Goal: Find specific page/section: Find specific page/section

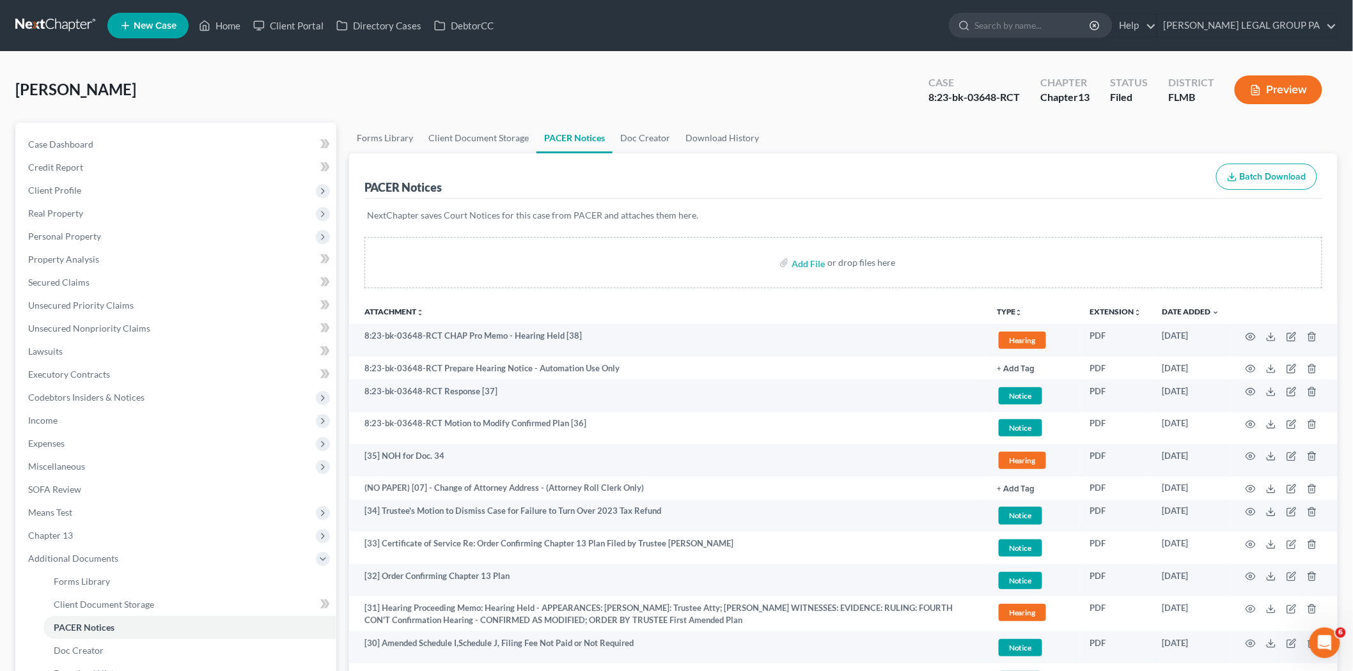
click at [647, 36] on ul "New Case Home Client Portal Directory Cases DebtorCC - No Result - See all resu…" at bounding box center [722, 25] width 1230 height 33
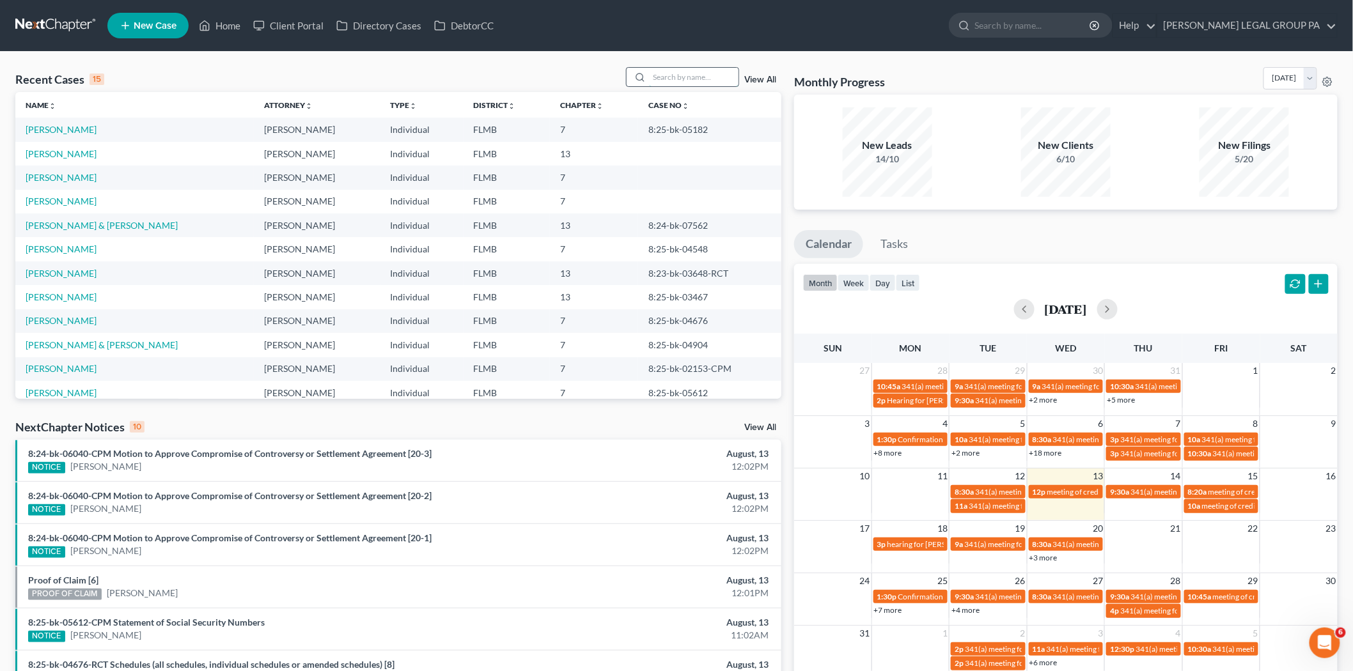
click at [681, 80] on input "search" at bounding box center [693, 77] width 89 height 19
type input "alcime"
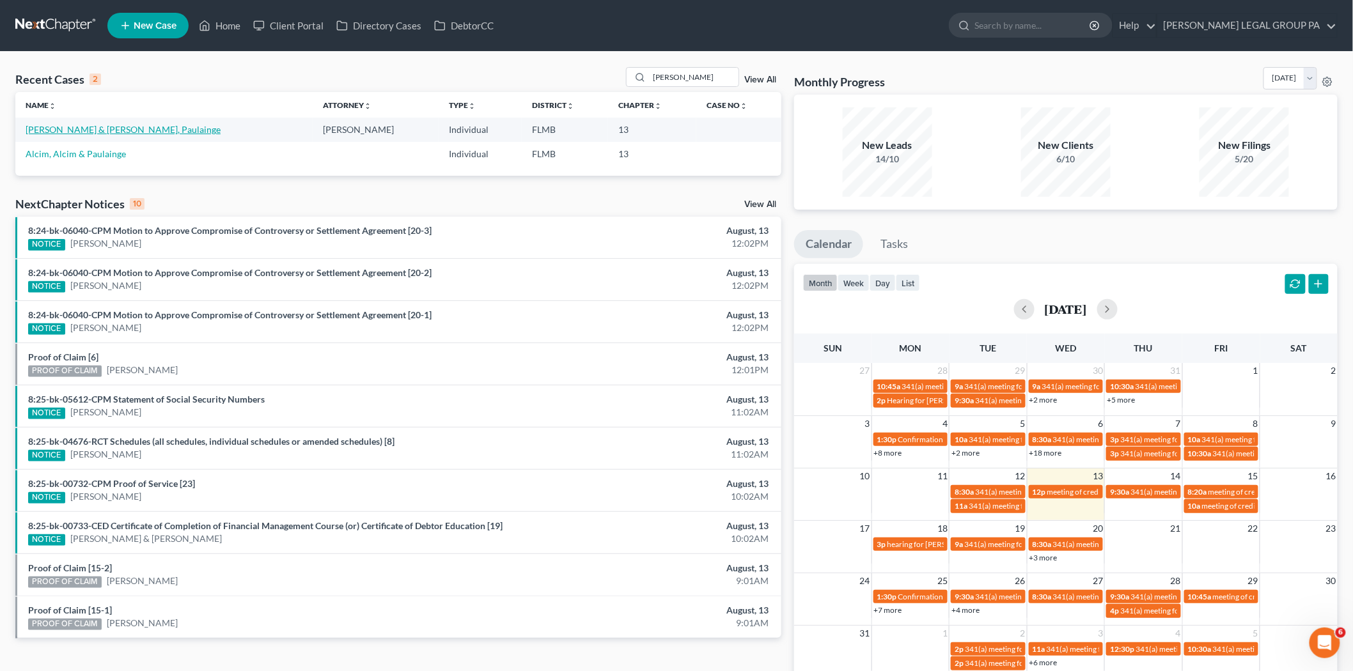
click at [101, 132] on link "Alcime, Wisler & Maignan, Paulainge" at bounding box center [123, 129] width 195 height 11
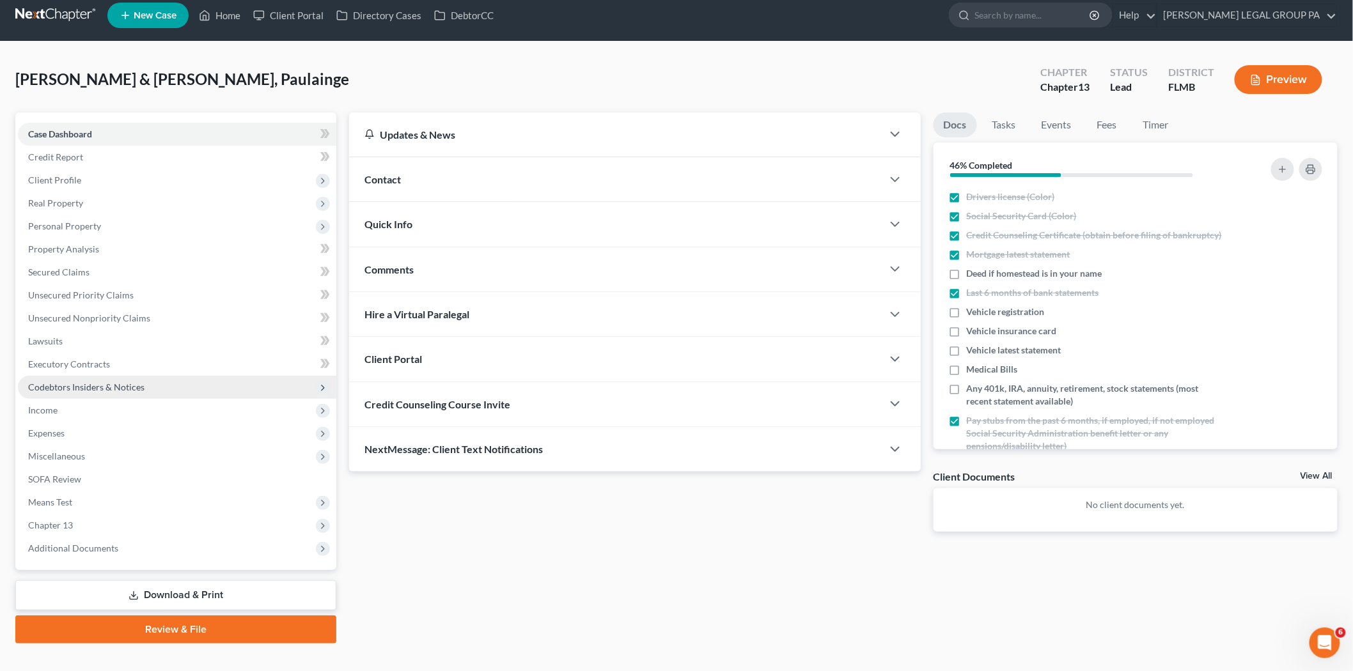
scroll to position [29, 0]
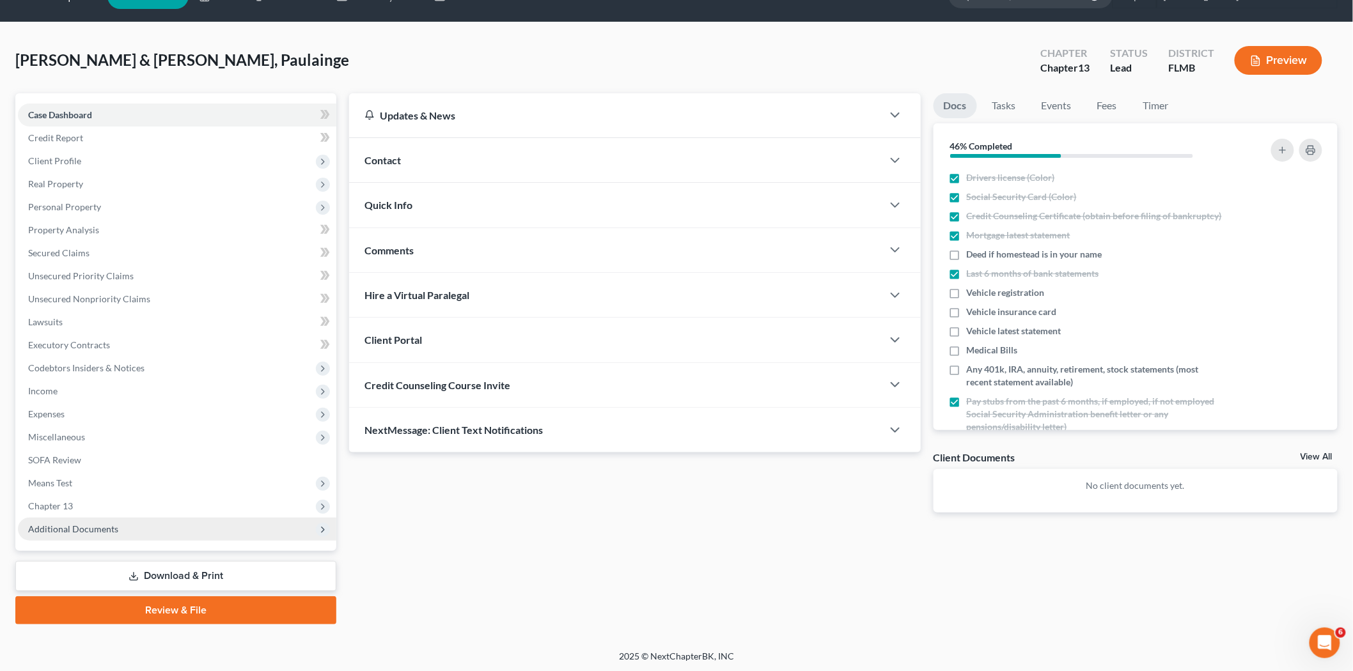
click at [110, 525] on span "Additional Documents" at bounding box center [73, 529] width 90 height 11
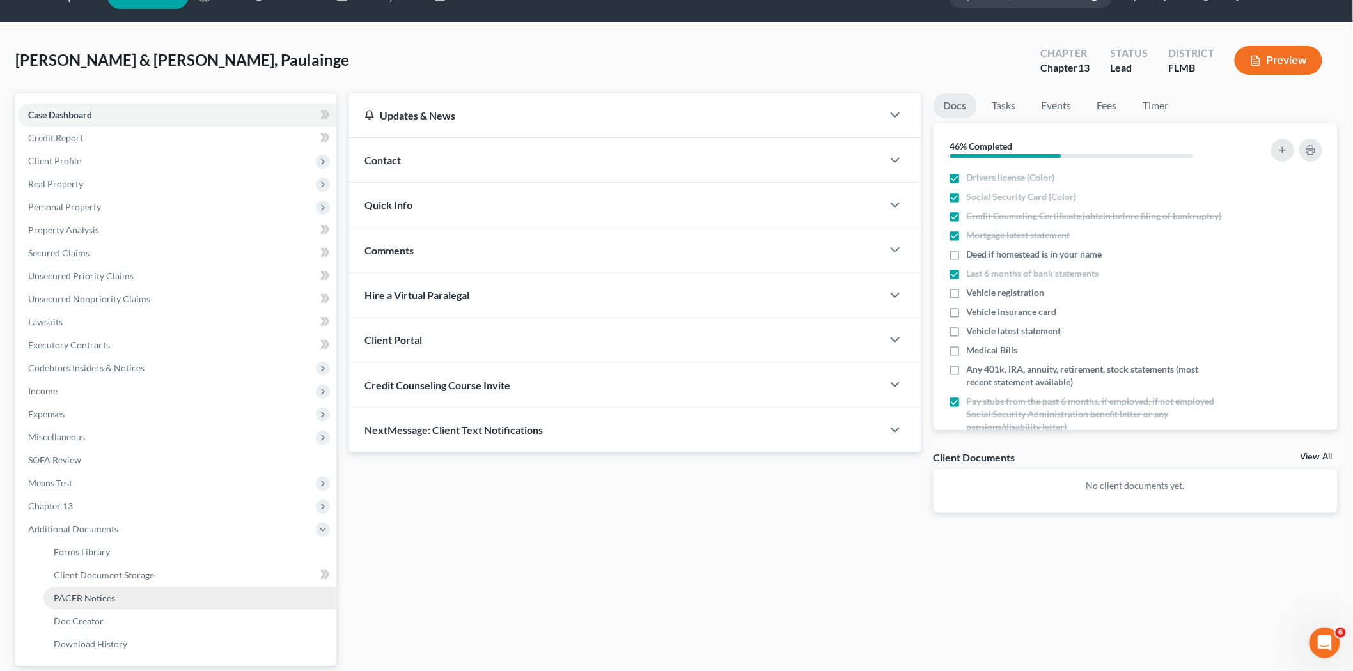
click at [119, 598] on link "PACER Notices" at bounding box center [189, 598] width 293 height 23
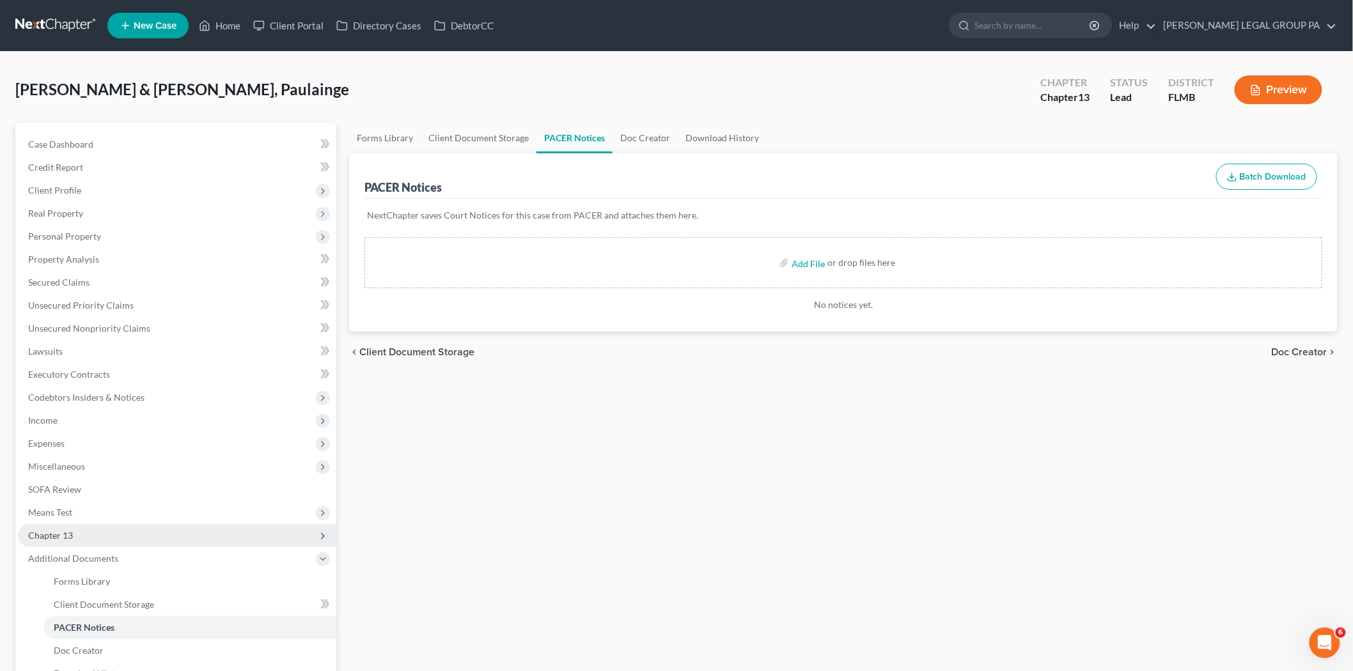
click at [113, 531] on span "Chapter 13" at bounding box center [177, 535] width 318 height 23
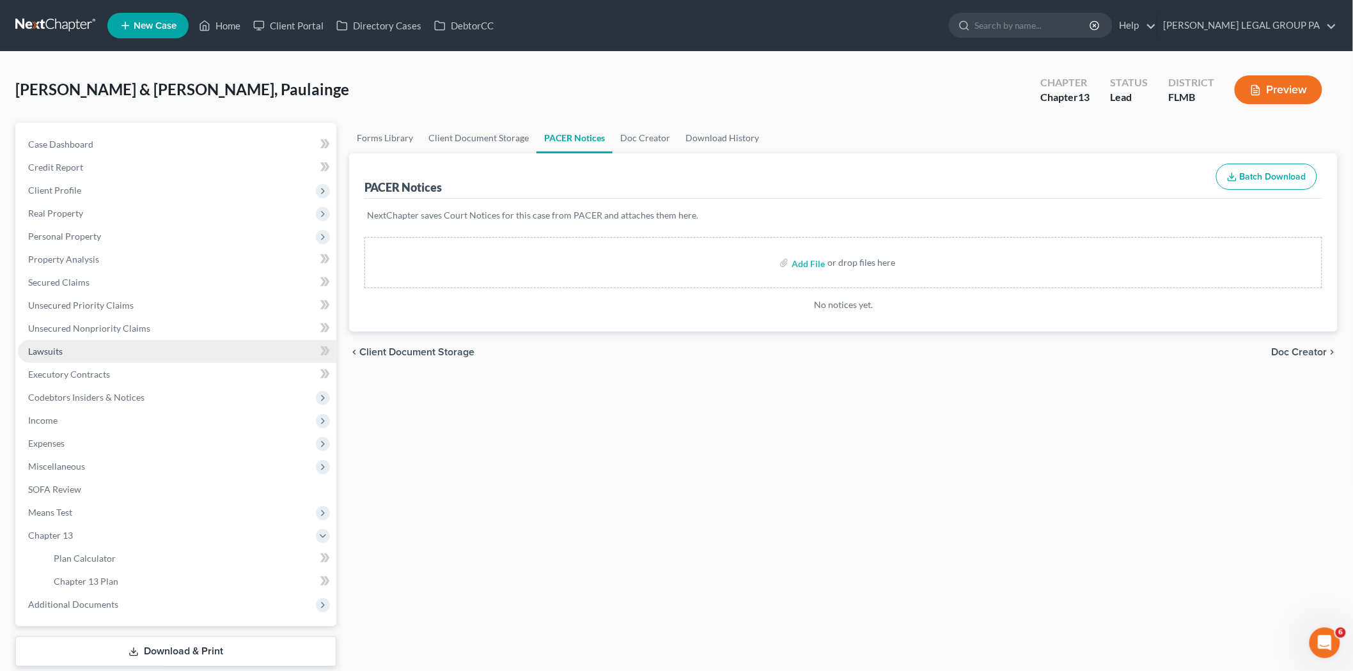
click at [92, 348] on link "Lawsuits" at bounding box center [177, 351] width 318 height 23
